Goal: Navigation & Orientation: Find specific page/section

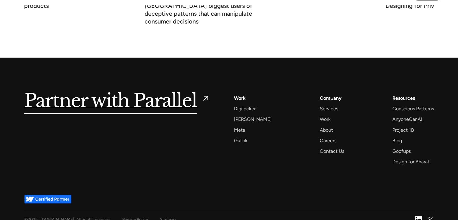
scroll to position [2366, 0]
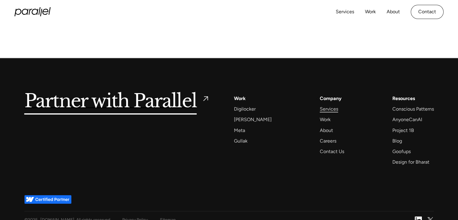
click at [320, 105] on div "Services" at bounding box center [329, 109] width 18 height 8
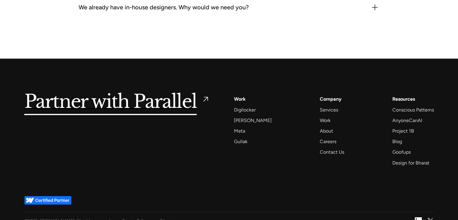
scroll to position [1946, 0]
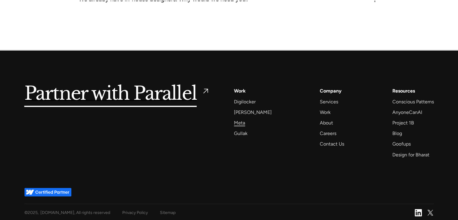
click at [240, 120] on div "Meta" at bounding box center [239, 123] width 11 height 8
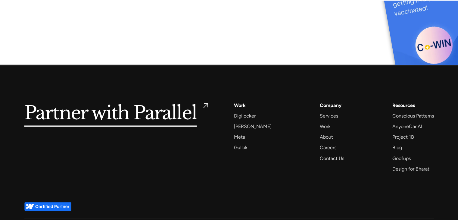
scroll to position [3229, 0]
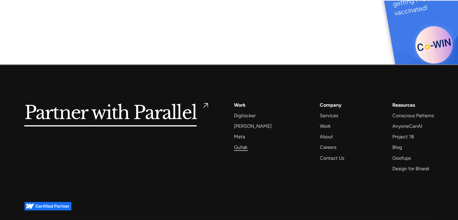
click at [243, 143] on div "Gullak" at bounding box center [241, 147] width 14 height 8
